Goal: Check status: Check status

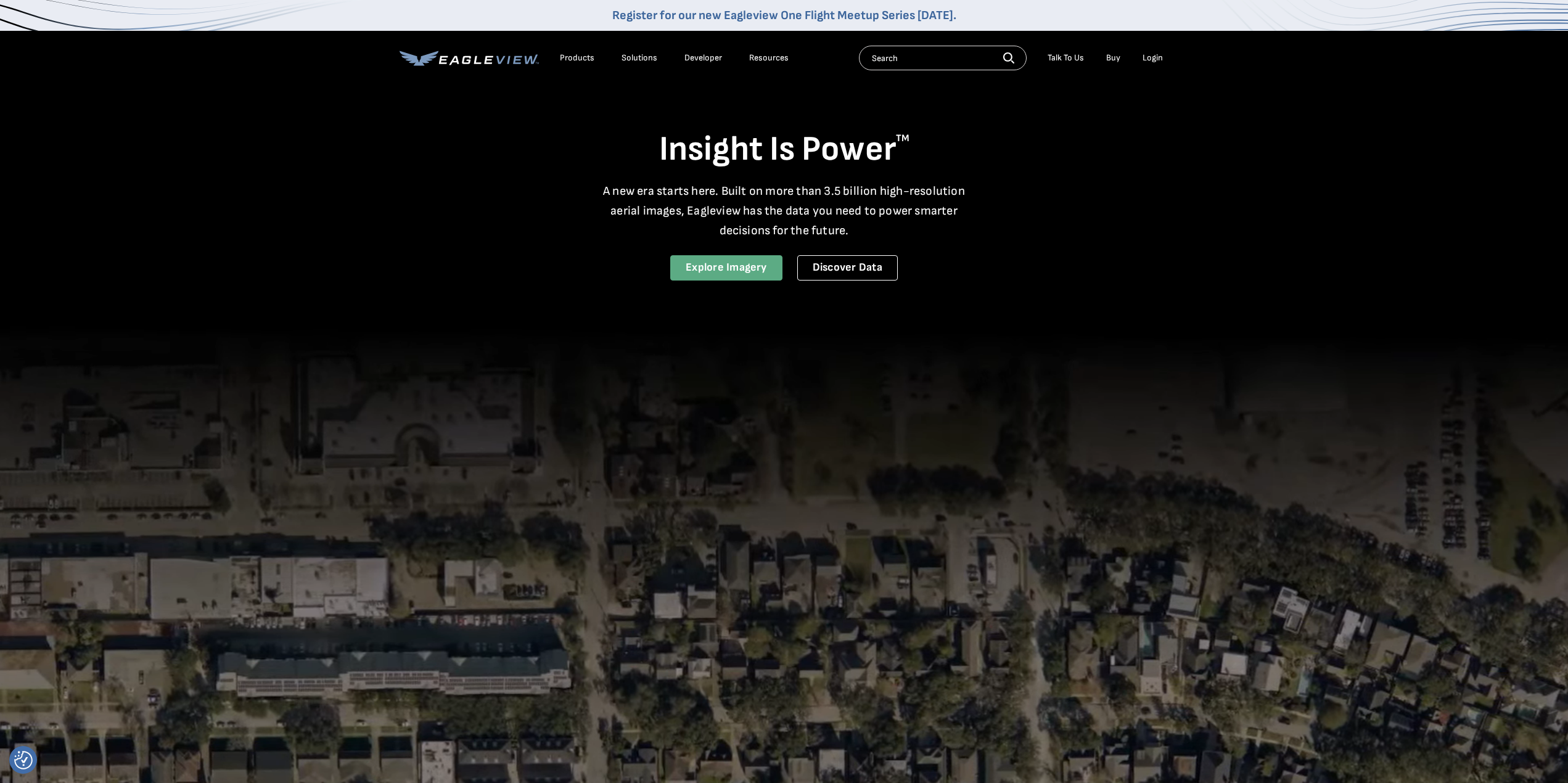
click at [724, 267] on link "Explore Imagery" at bounding box center [726, 268] width 112 height 25
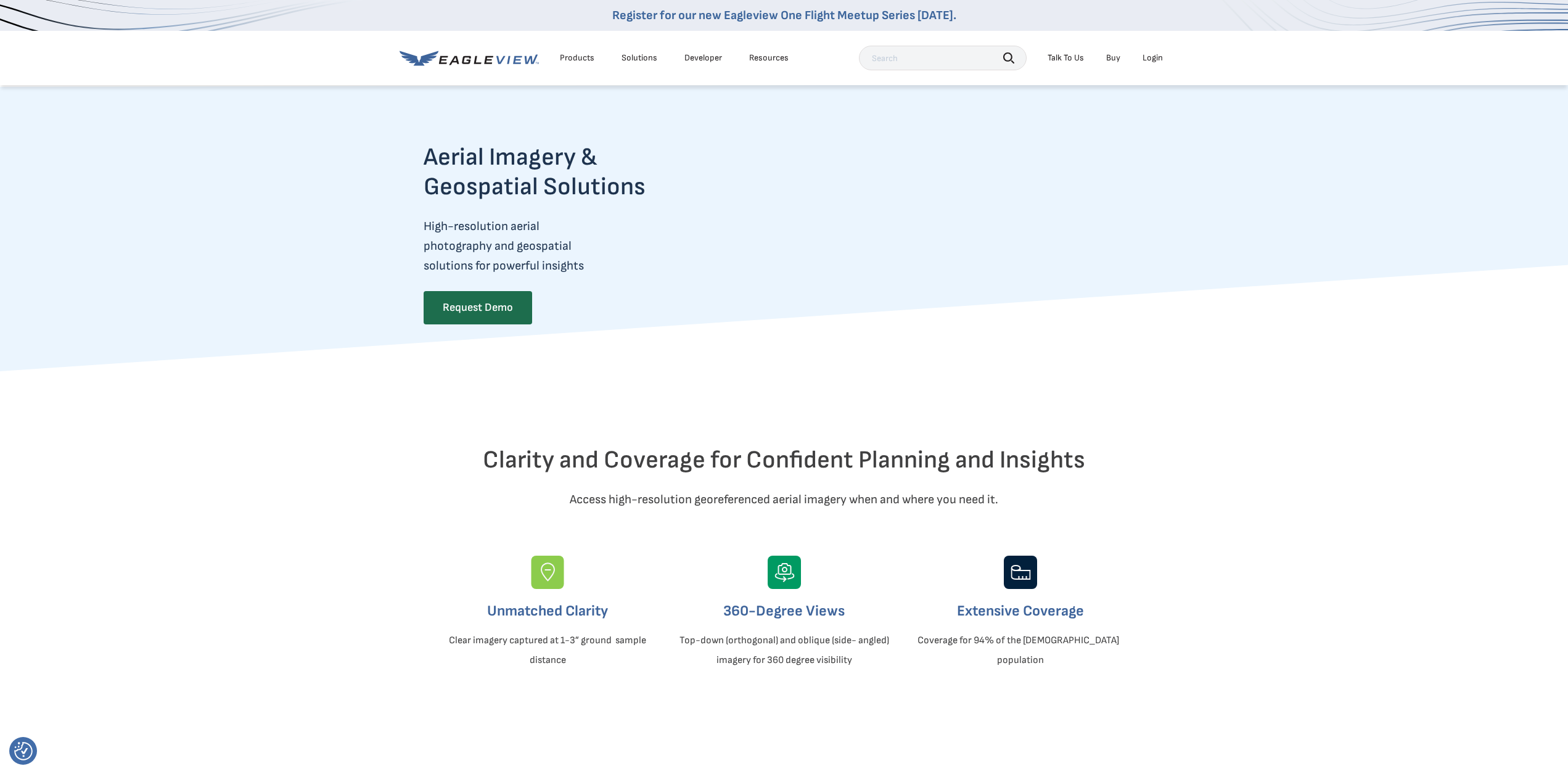
click at [704, 58] on link "Developer" at bounding box center [702, 58] width 37 height 11
click at [1148, 57] on div "Login" at bounding box center [1152, 58] width 20 height 11
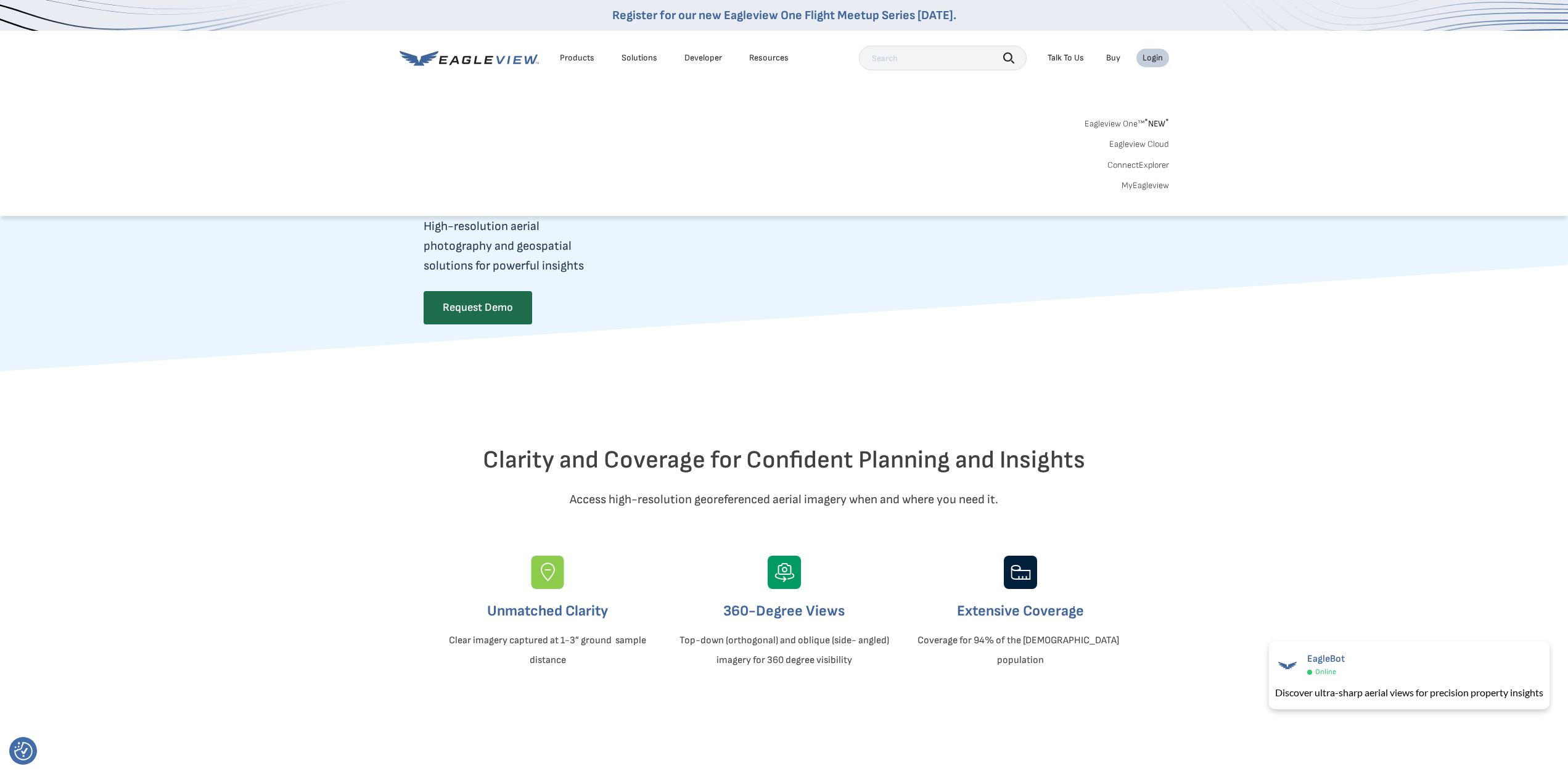
click at [1138, 186] on link "MyEagleview" at bounding box center [1145, 186] width 47 height 11
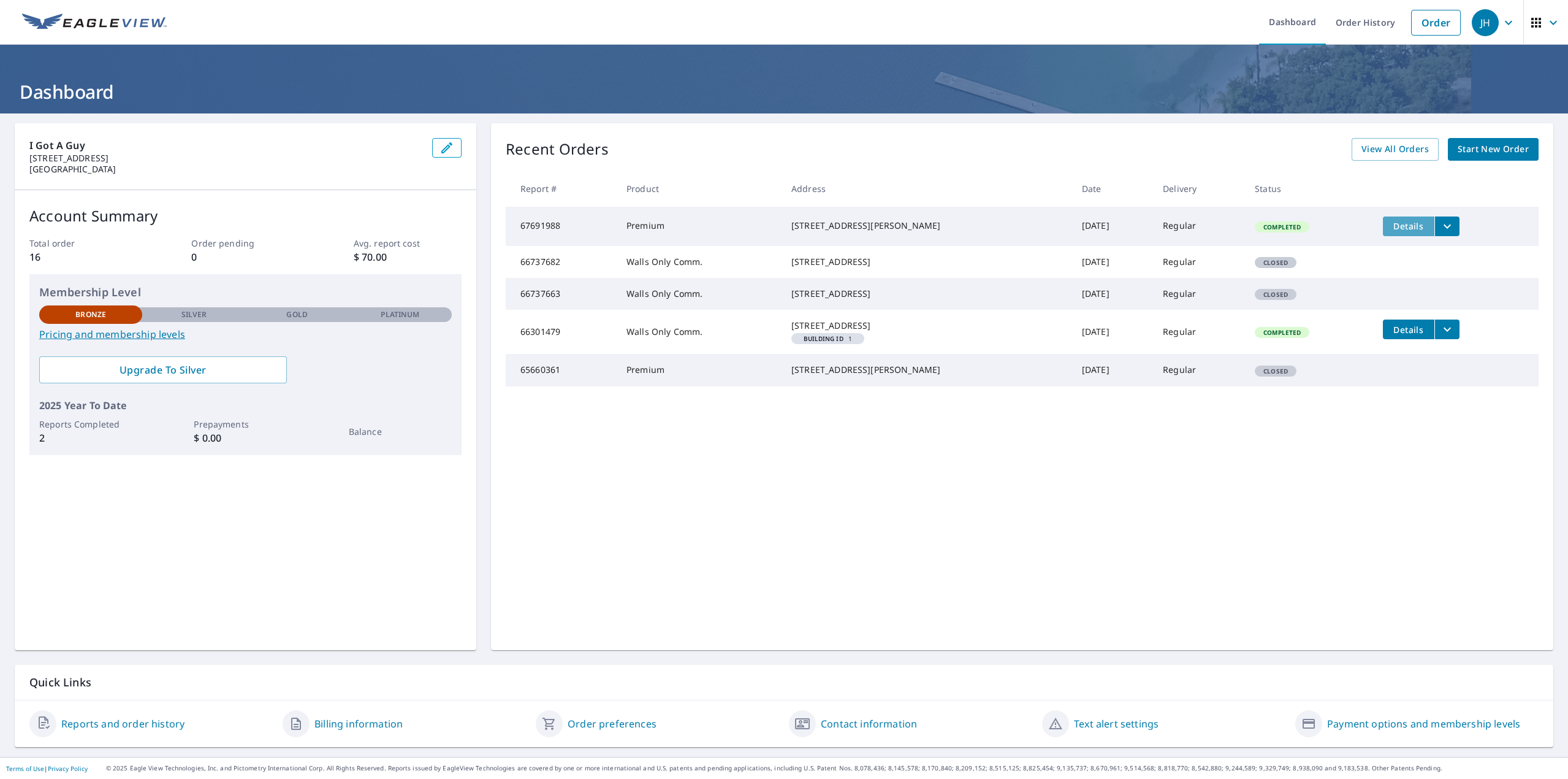
click at [1393, 230] on span "Details" at bounding box center [1408, 226] width 37 height 12
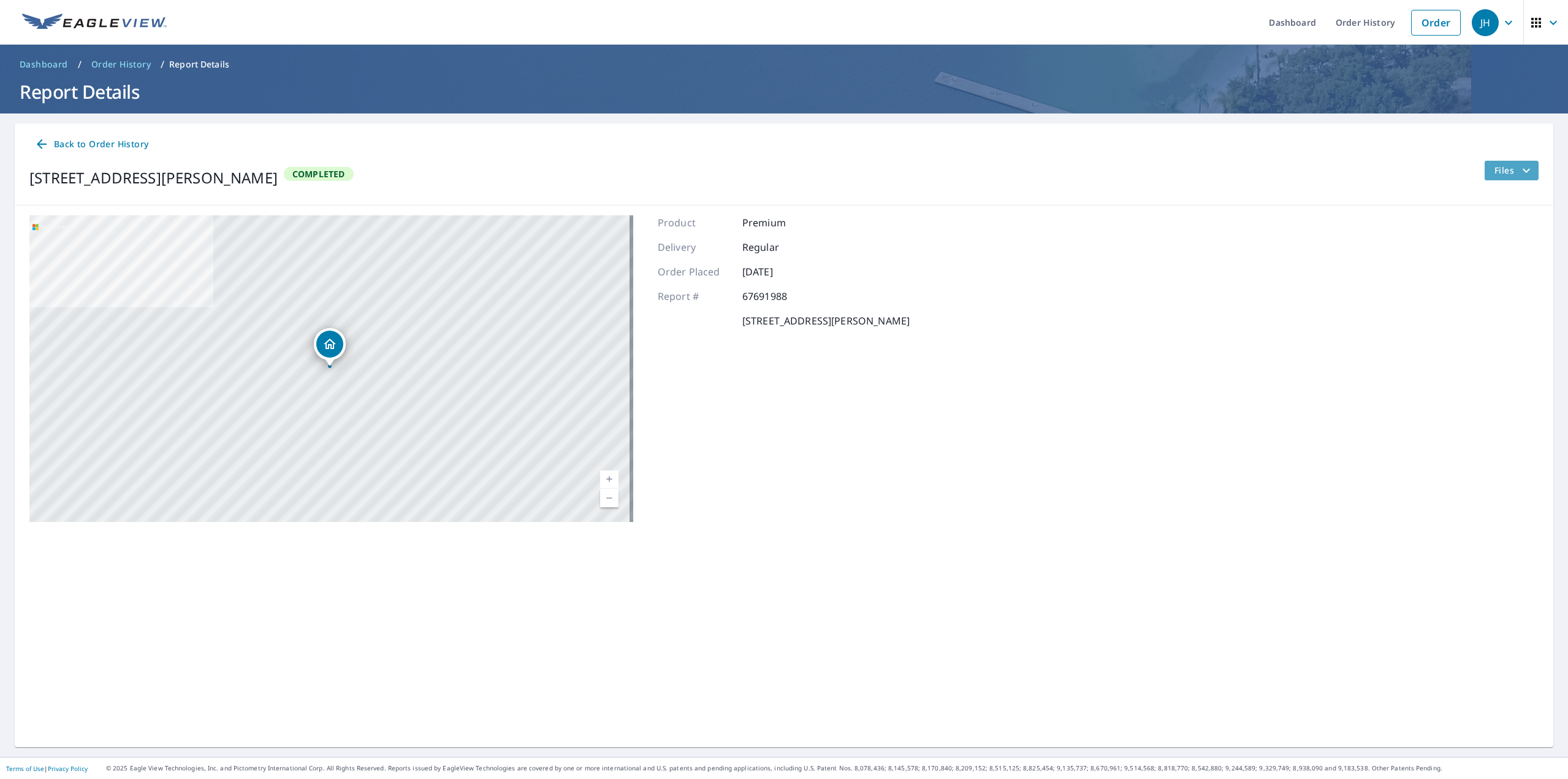
click at [1495, 171] on span "Files" at bounding box center [1514, 170] width 39 height 15
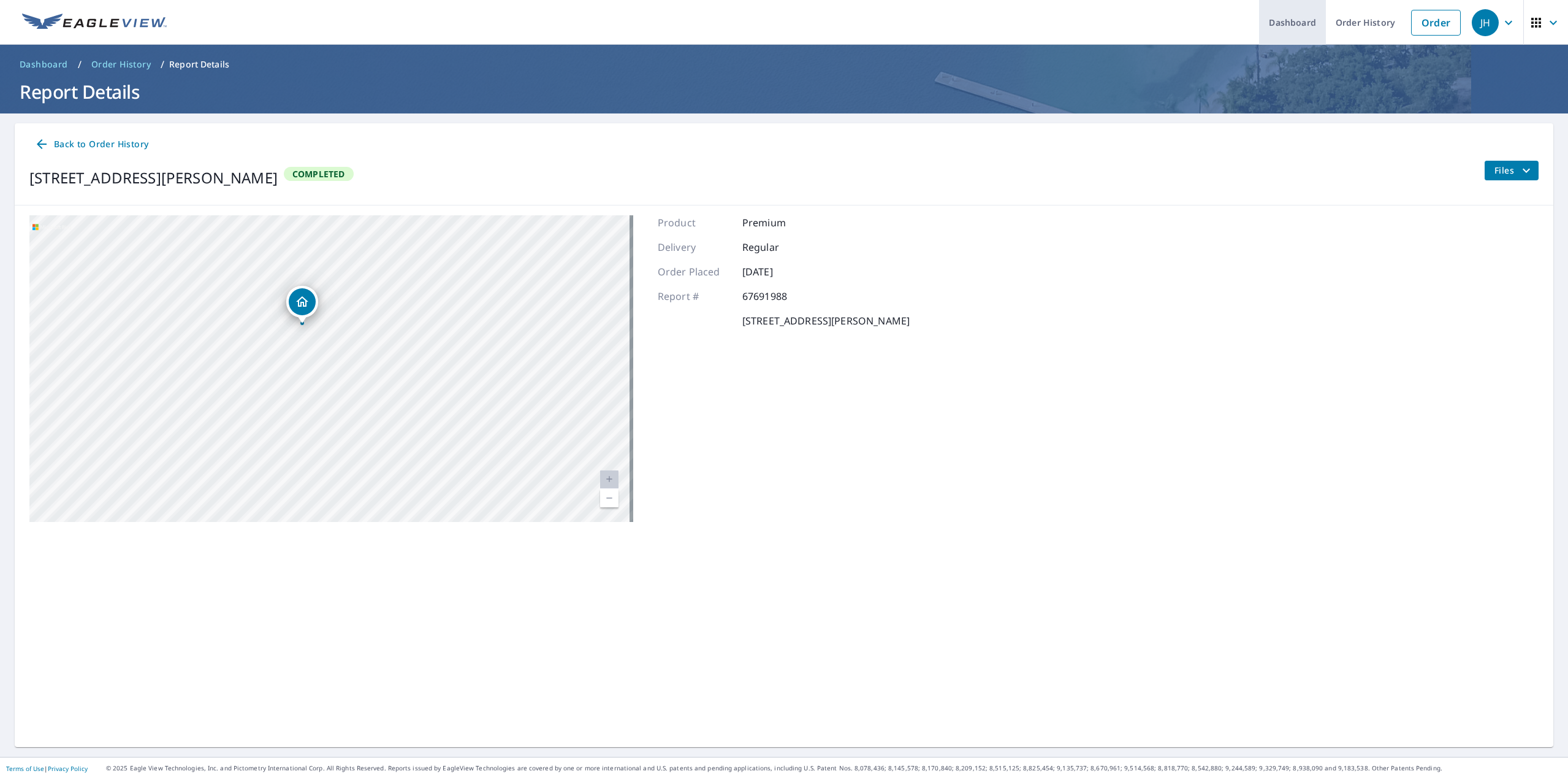
click at [1299, 28] on link "Dashboard" at bounding box center [1292, 22] width 66 height 45
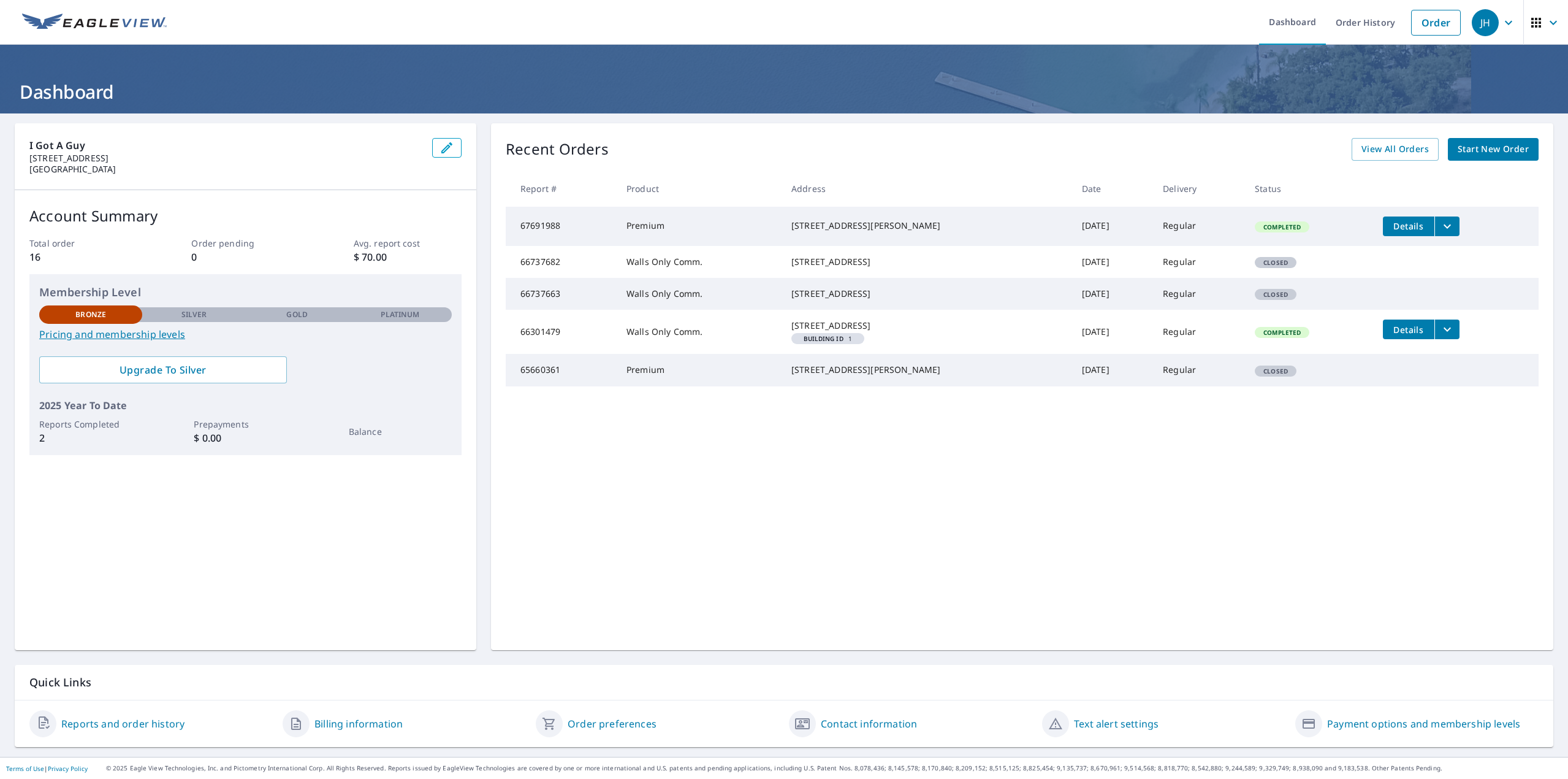
click at [533, 227] on td "67691988" at bounding box center [561, 226] width 111 height 39
click at [1390, 225] on span "Details" at bounding box center [1408, 226] width 37 height 12
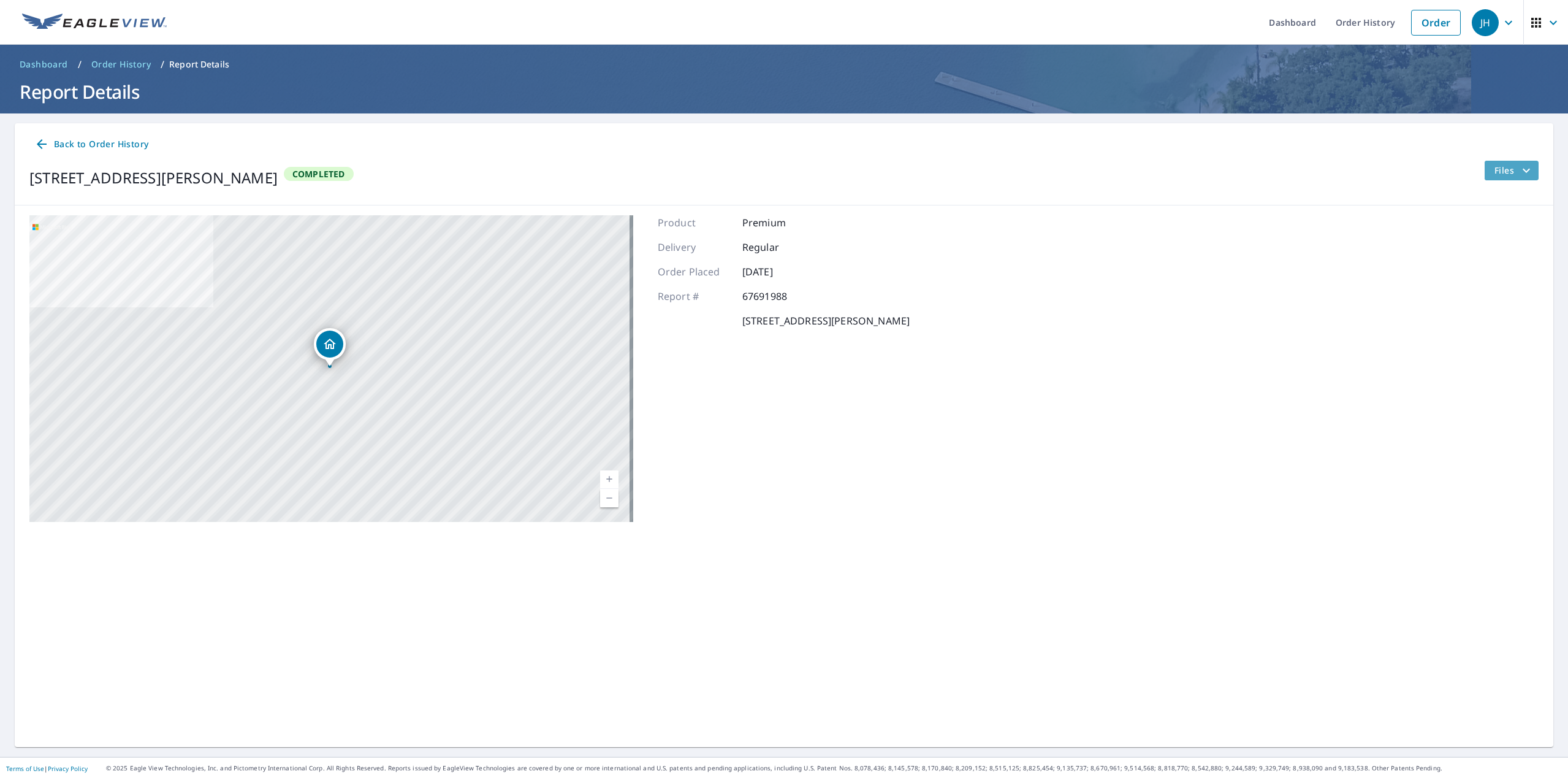
click at [1519, 167] on icon "filesDropdownBtn-67691988" at bounding box center [1526, 170] width 15 height 15
click at [1278, 476] on div "1394 5th St Ne St Paul, MN 55106 Aerial Road A standard road map Aerial A detai…" at bounding box center [784, 368] width 1539 height 326
click at [45, 143] on icon at bounding box center [41, 143] width 15 height 15
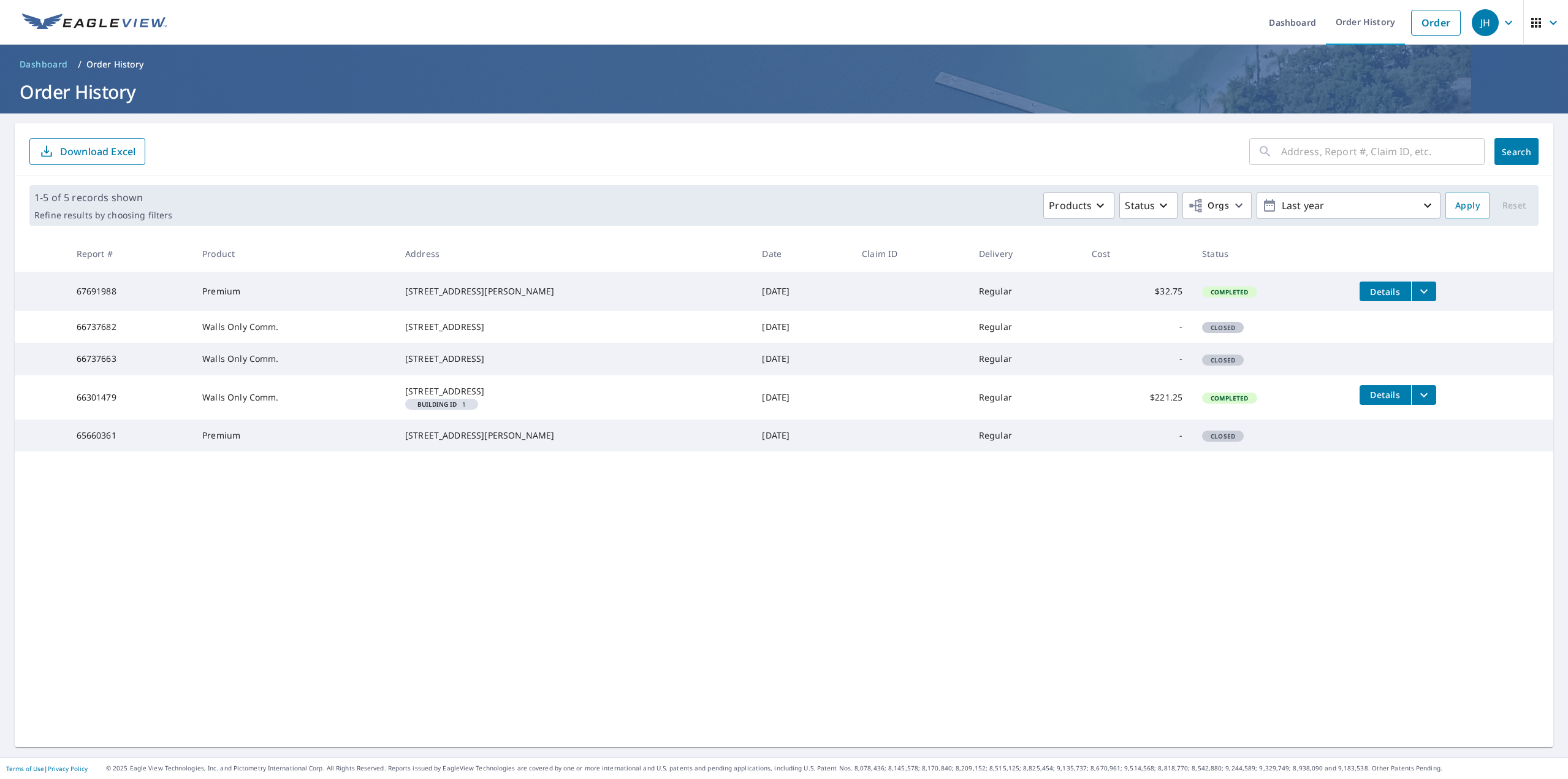
click at [1417, 288] on icon "filesDropdownBtn-67691988" at bounding box center [1424, 291] width 15 height 15
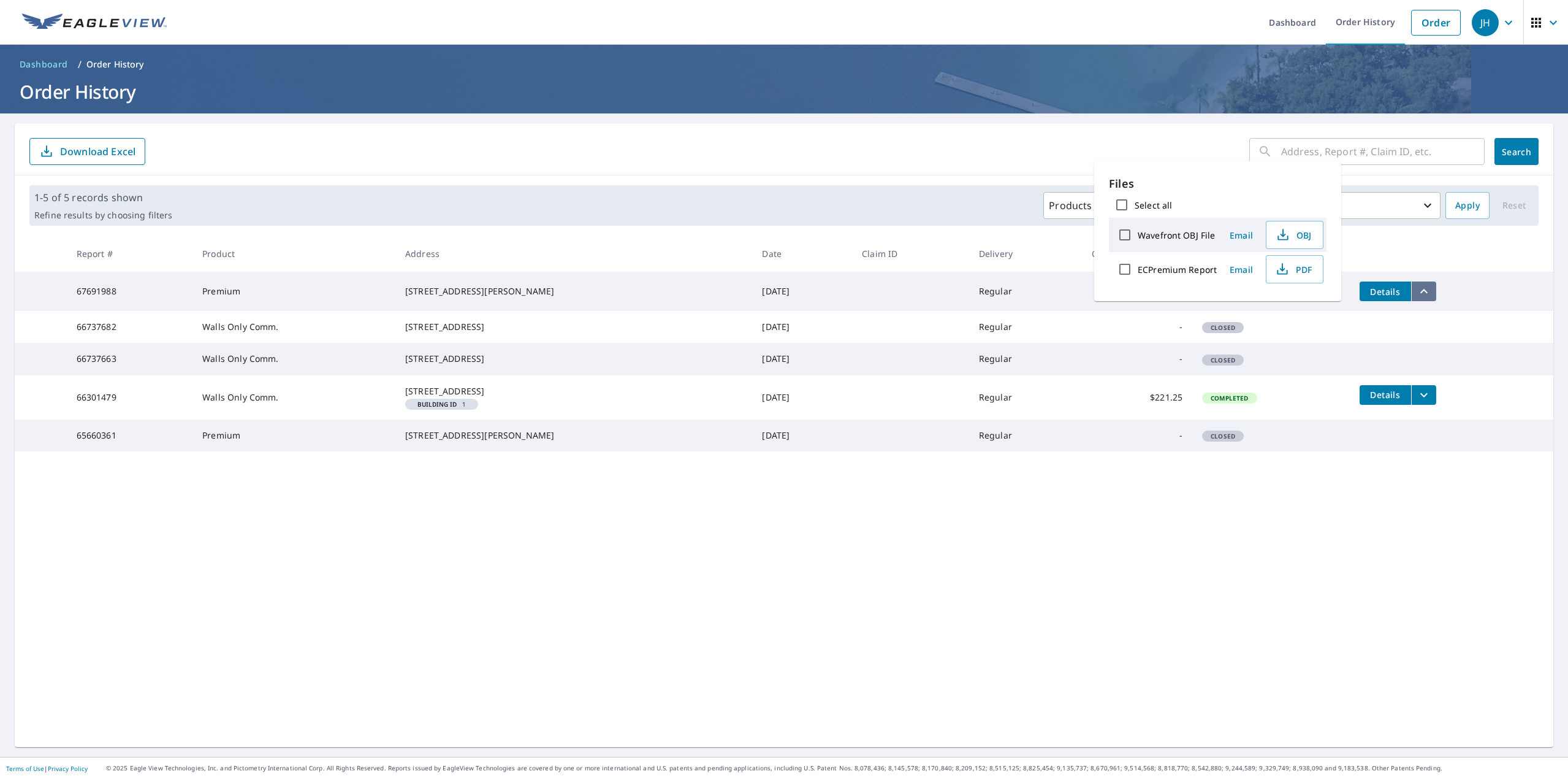
click at [1417, 288] on icon "filesDropdownBtn-67691988" at bounding box center [1424, 291] width 15 height 15
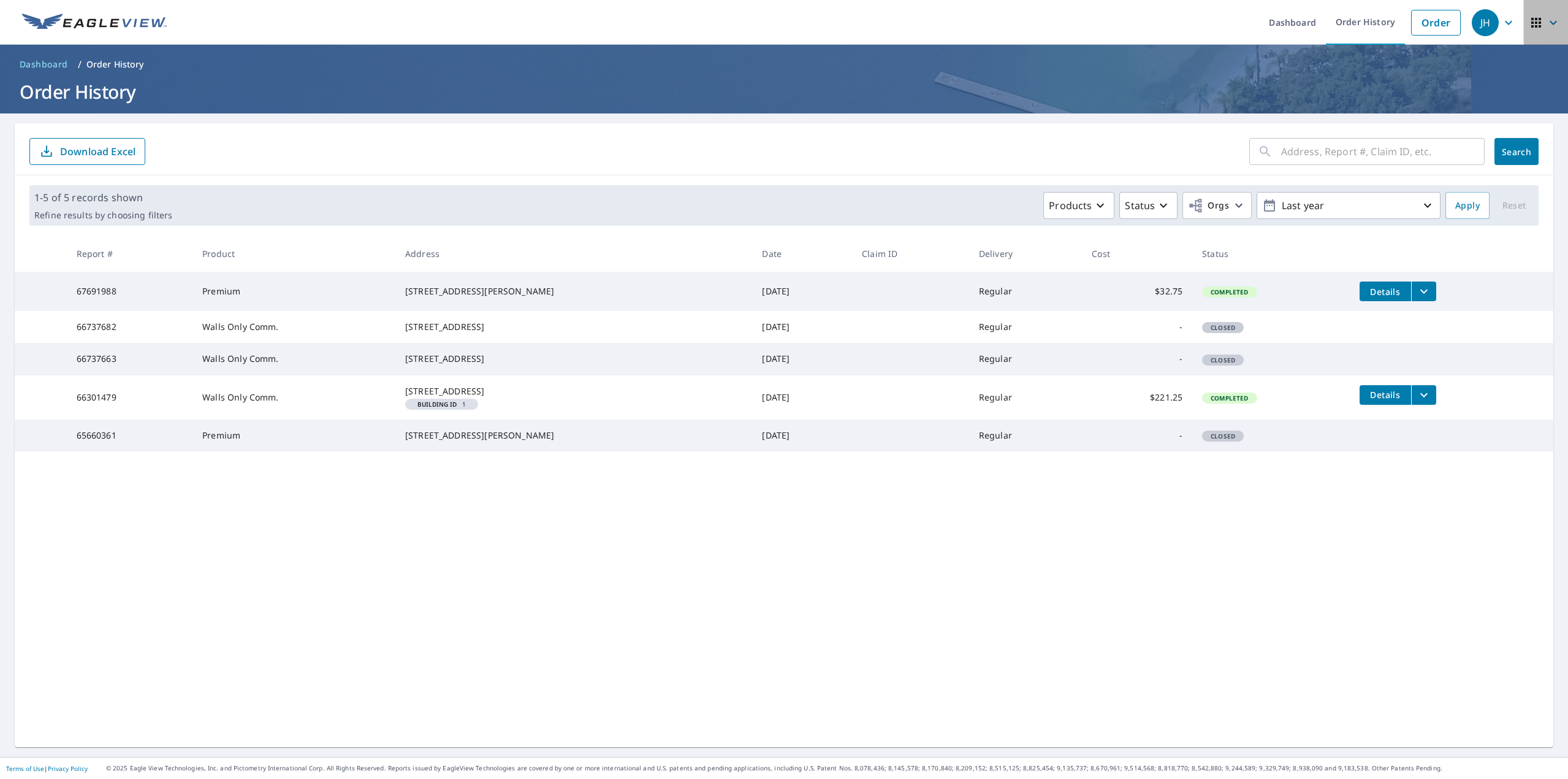
click at [1546, 21] on icon "button" at bounding box center [1553, 22] width 15 height 15
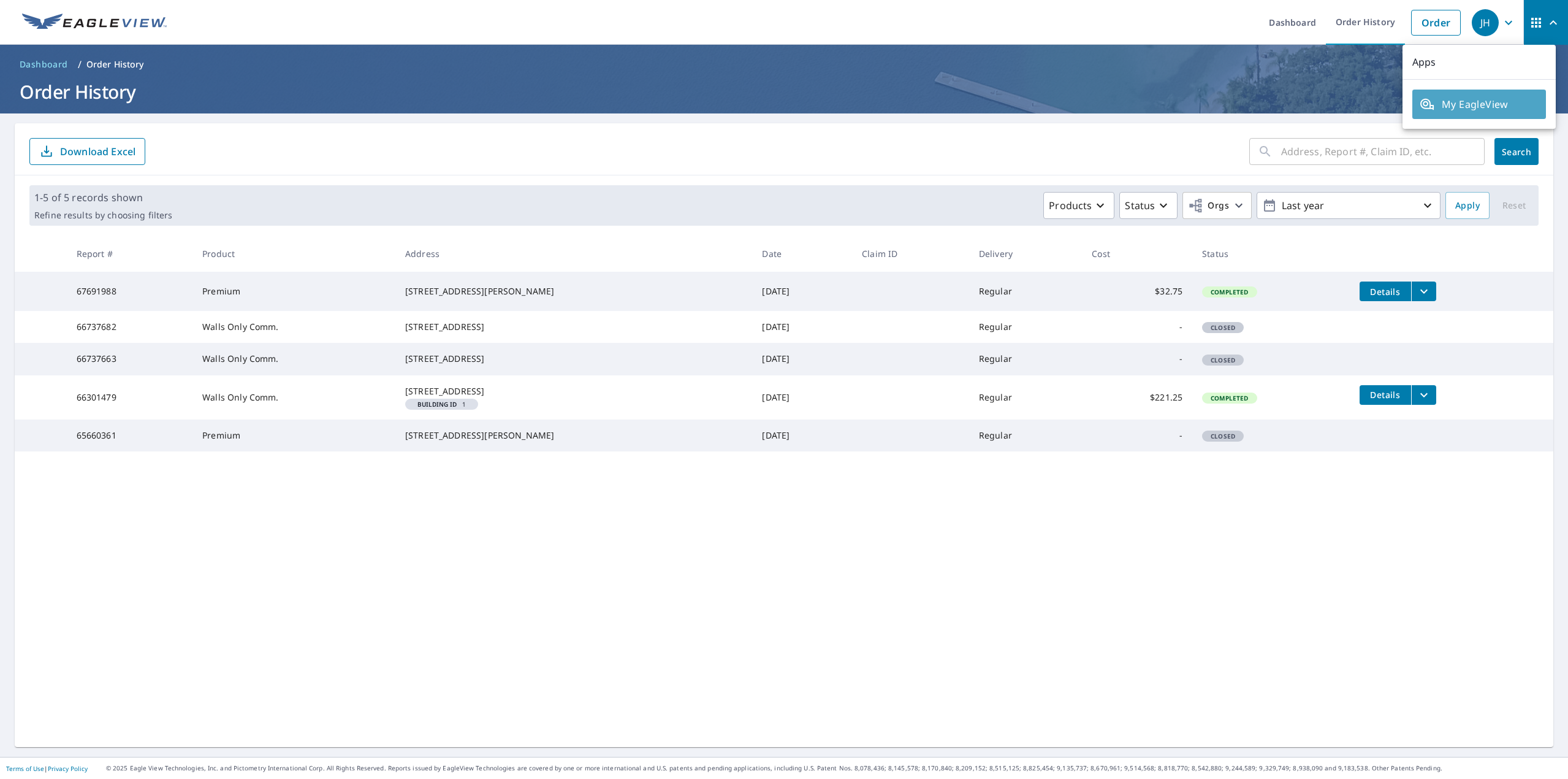
click at [1495, 101] on span "My EagleView" at bounding box center [1479, 104] width 119 height 15
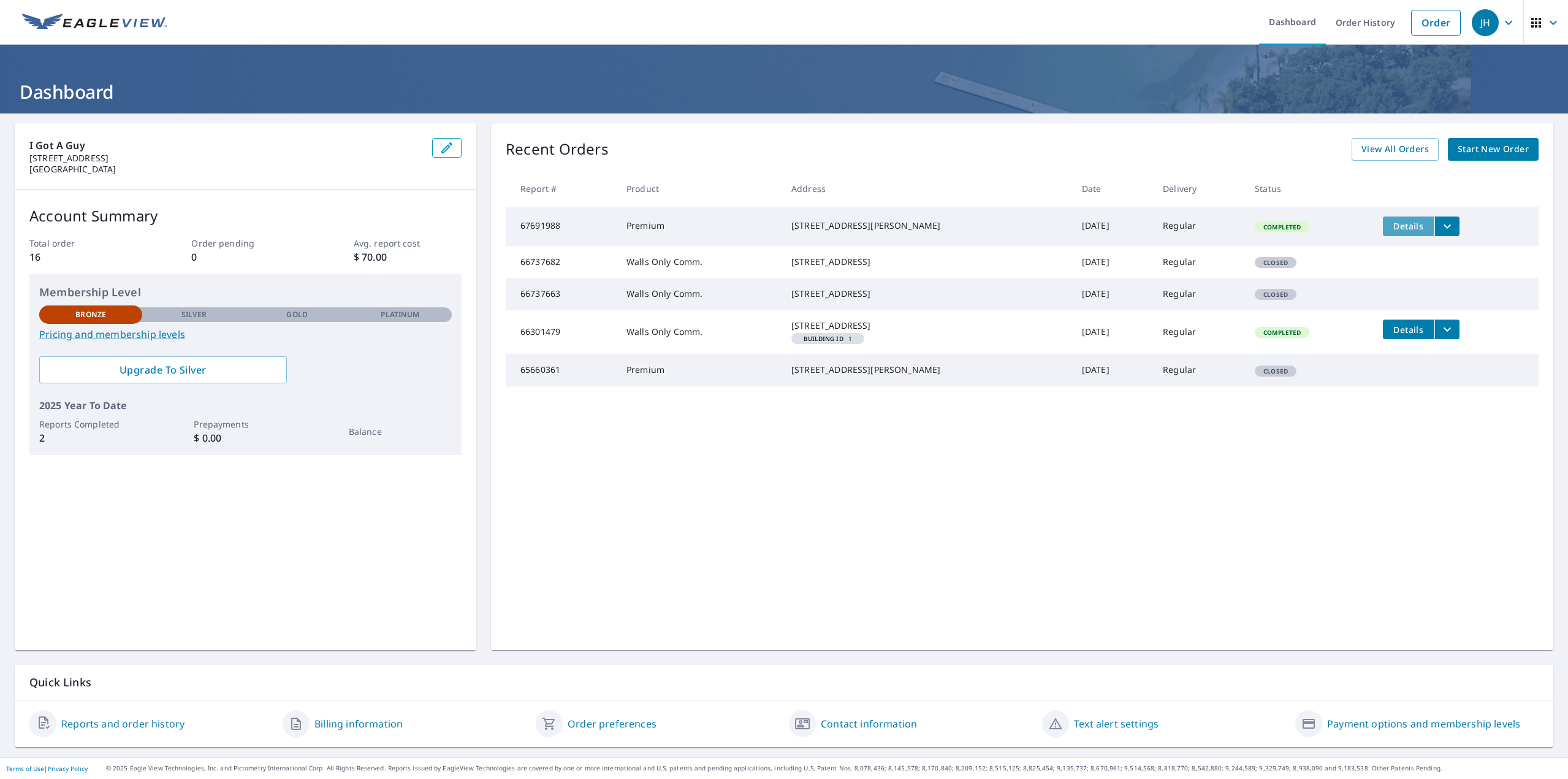
click at [1398, 225] on span "Details" at bounding box center [1408, 226] width 37 height 12
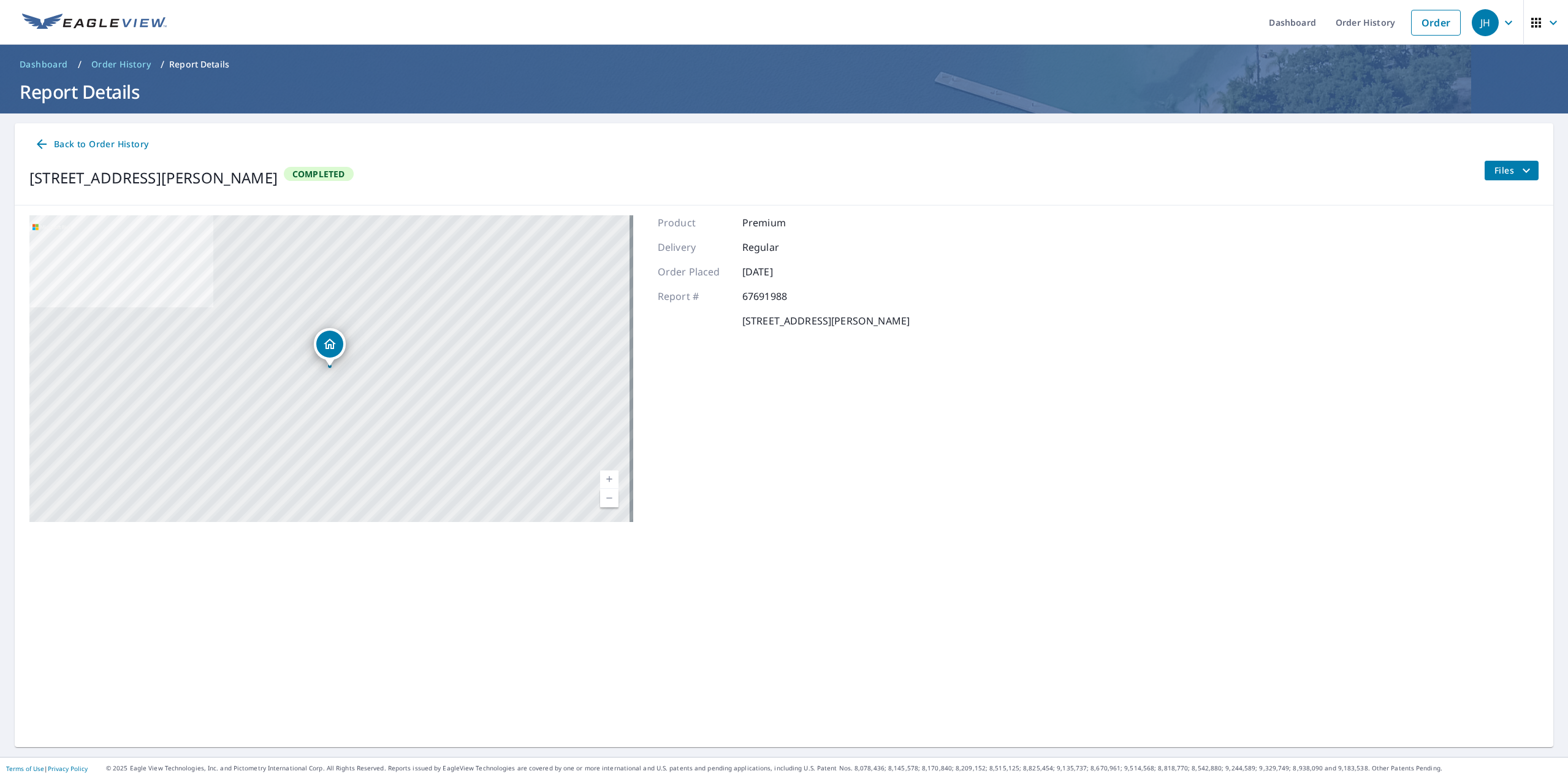
click at [1495, 175] on span "Files" at bounding box center [1514, 170] width 39 height 15
click at [111, 69] on span "Order History" at bounding box center [121, 64] width 59 height 13
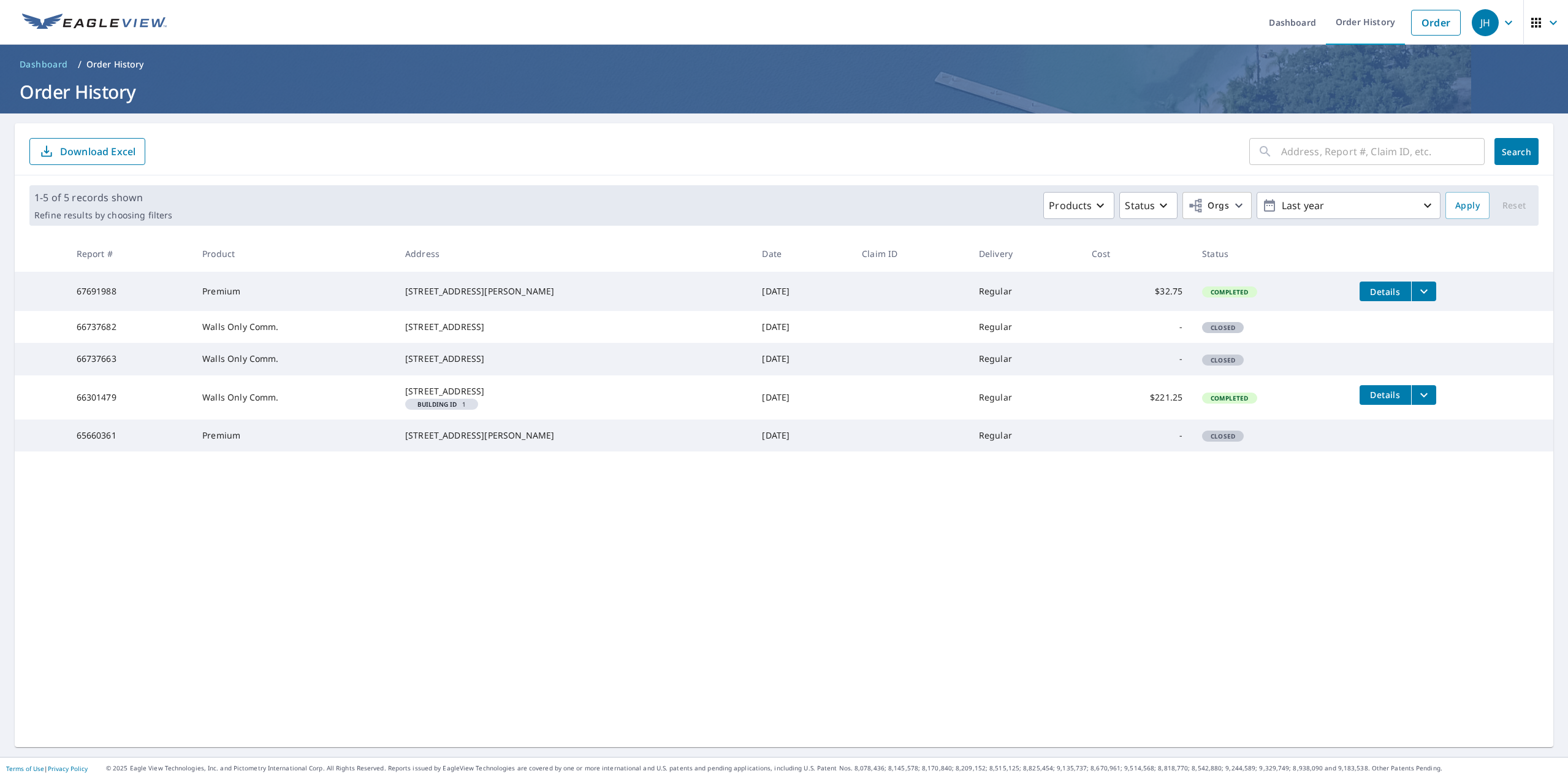
click at [1016, 150] on form "​ Search Download Excel" at bounding box center [784, 151] width 1509 height 27
